Goal: Task Accomplishment & Management: Manage account settings

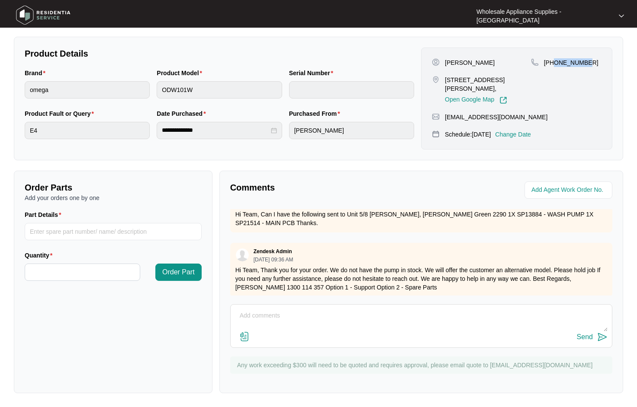
scroll to position [169, 0]
click at [452, 280] on p "Hi Team, Thank you for your order. We do not have the pump in stock. We will of…" at bounding box center [421, 278] width 372 height 26
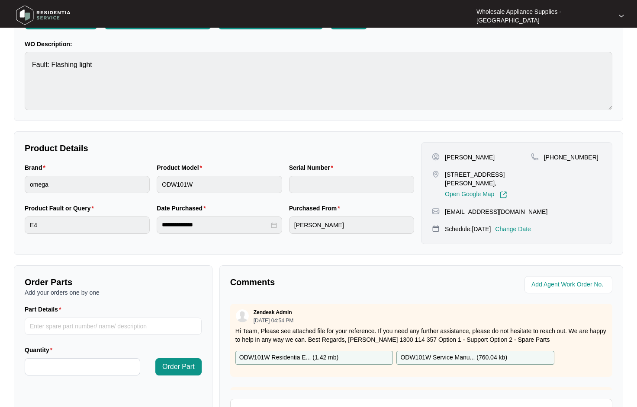
scroll to position [0, 0]
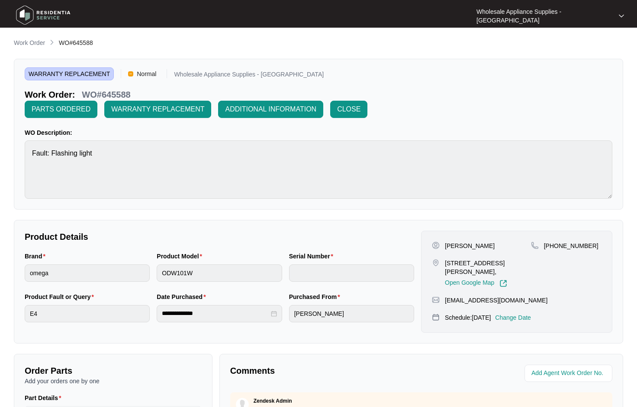
click at [32, 45] on p "Work Order" at bounding box center [29, 42] width 31 height 9
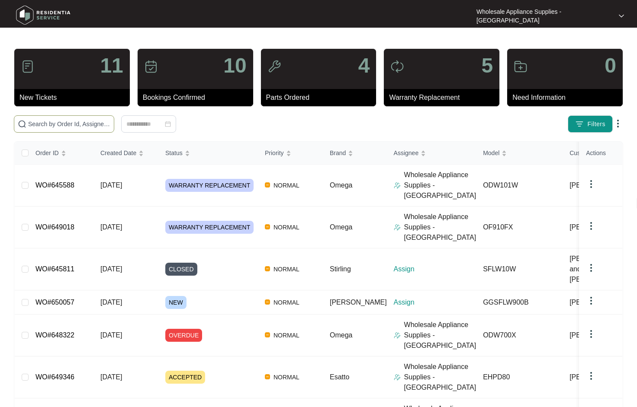
click at [83, 124] on input "text" at bounding box center [69, 124] width 82 height 10
paste input "645876"
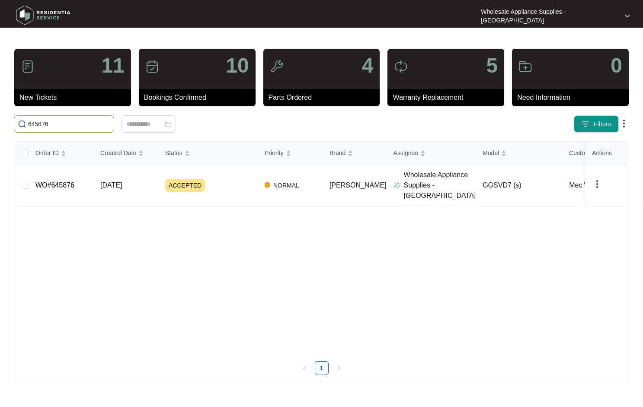
type input "645876"
click at [66, 182] on link "WO#645876" at bounding box center [54, 185] width 39 height 7
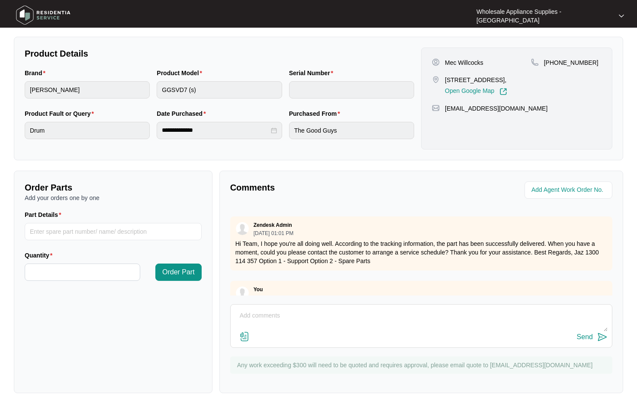
scroll to position [86, 0]
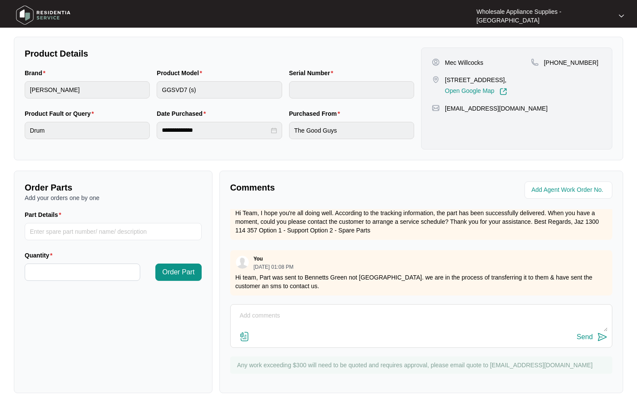
click at [365, 311] on textarea at bounding box center [421, 320] width 372 height 22
type textarea "Hi team, Belt has been fit but tech has advised issue with the wiring. Please s…"
click at [246, 338] on img at bounding box center [244, 337] width 10 height 10
click at [0, 0] on input "file" at bounding box center [0, 0] width 0 height 0
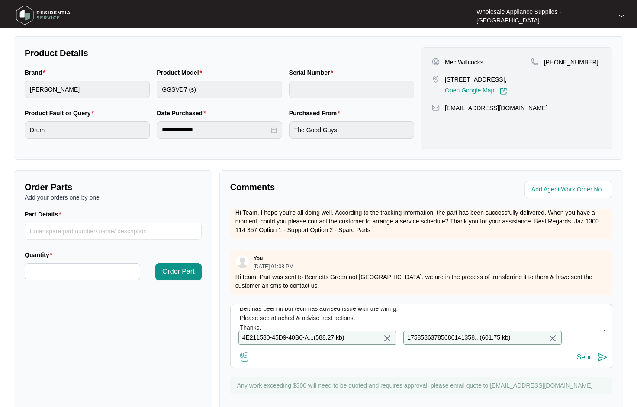
click at [599, 363] on img at bounding box center [602, 358] width 10 height 10
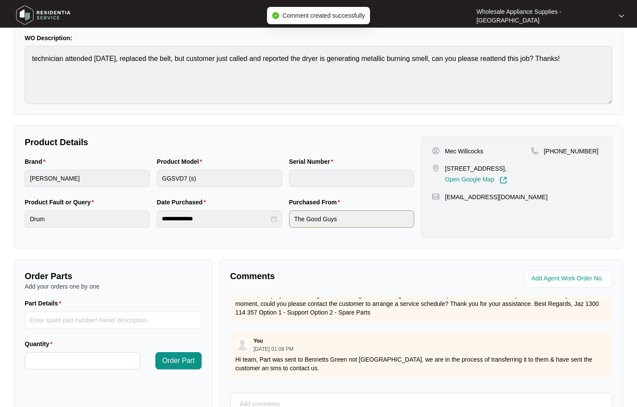
scroll to position [0, 0]
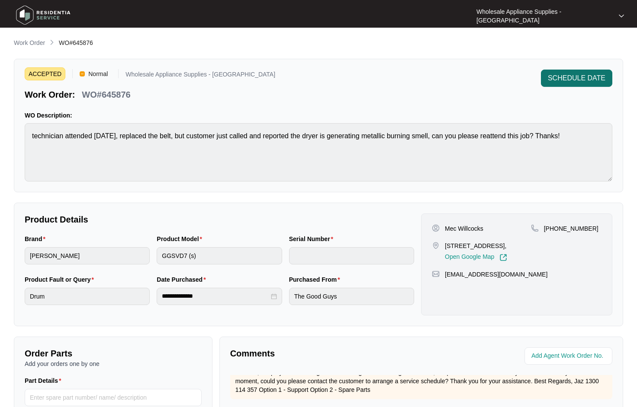
click at [583, 80] on span "SCHEDULE DATE" at bounding box center [577, 78] width 58 height 10
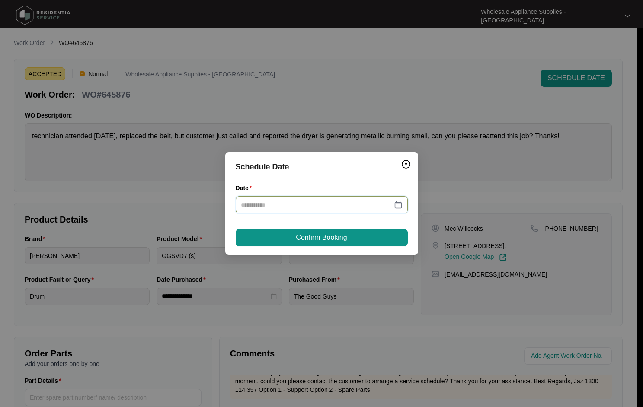
click at [282, 205] on input "Date" at bounding box center [316, 205] width 151 height 10
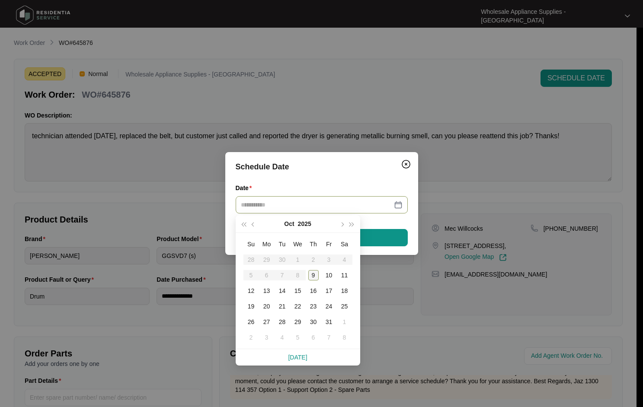
type input "**********"
click at [311, 273] on div "9" at bounding box center [313, 275] width 10 height 10
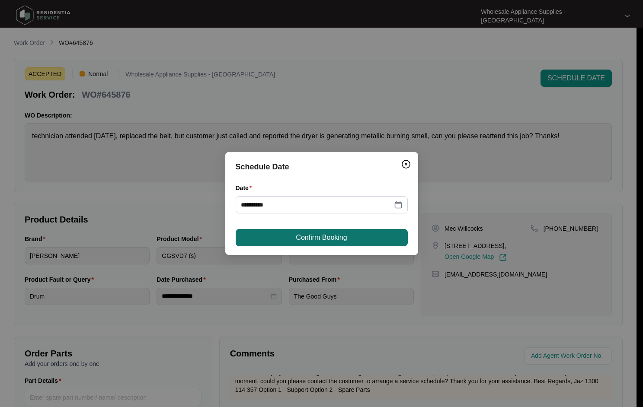
click at [311, 240] on span "Confirm Booking" at bounding box center [321, 238] width 51 height 10
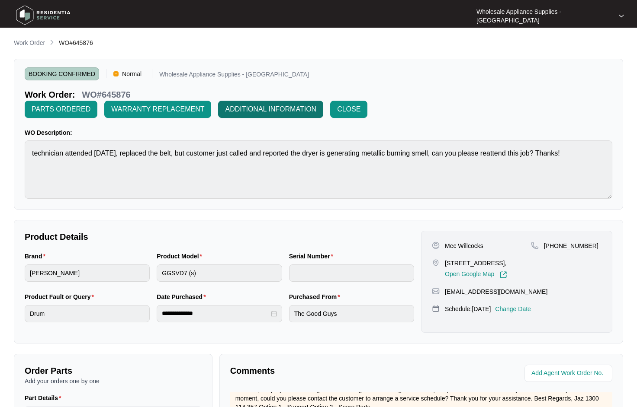
click at [316, 104] on span "ADDITIONAL INFORMATION" at bounding box center [270, 109] width 91 height 10
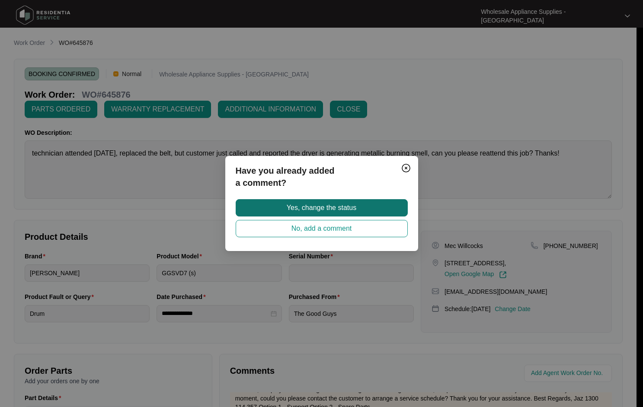
click at [359, 210] on button "Yes, change the status" at bounding box center [322, 207] width 172 height 17
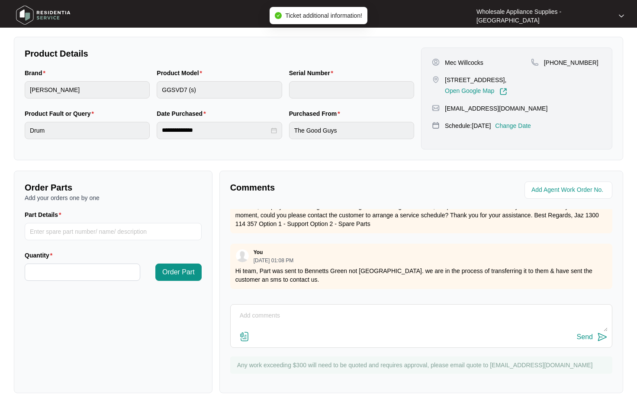
scroll to position [160, 0]
